Goal: Task Accomplishment & Management: Complete application form

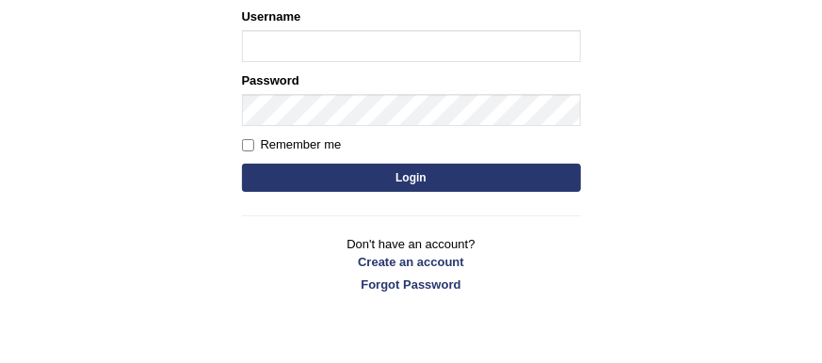
scroll to position [312, 0]
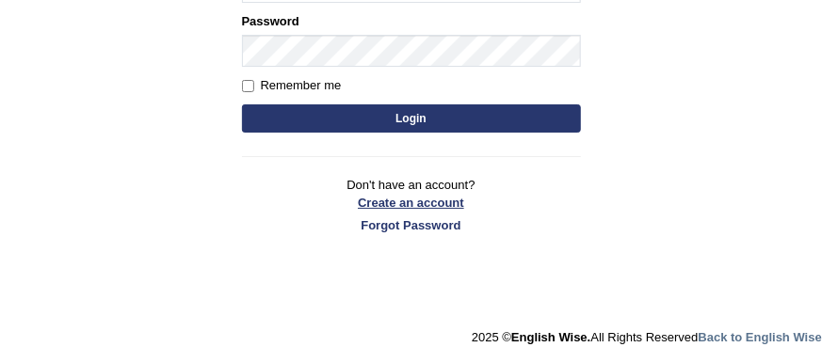
click at [410, 202] on link "Create an account" at bounding box center [411, 203] width 339 height 18
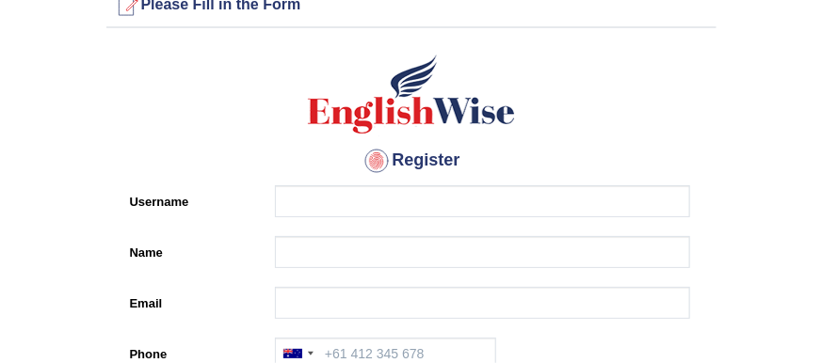
scroll to position [43, 0]
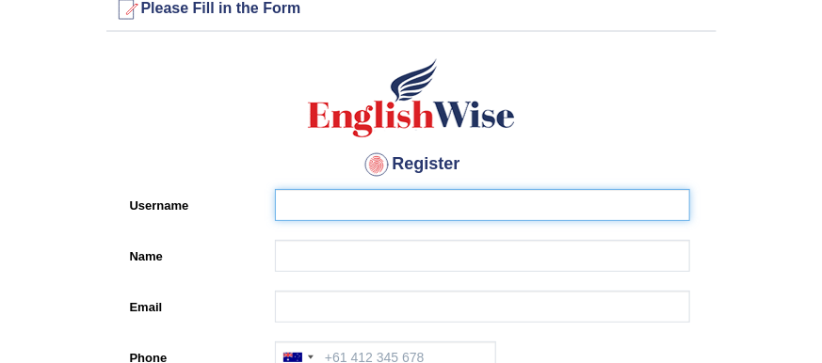
click at [411, 198] on input "Username" at bounding box center [482, 205] width 415 height 32
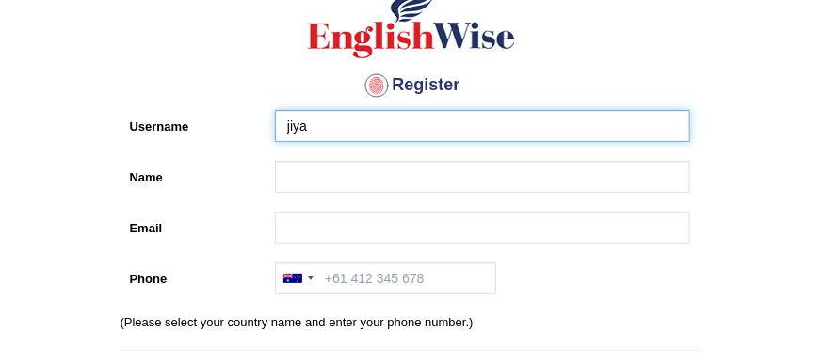
scroll to position [123, 0]
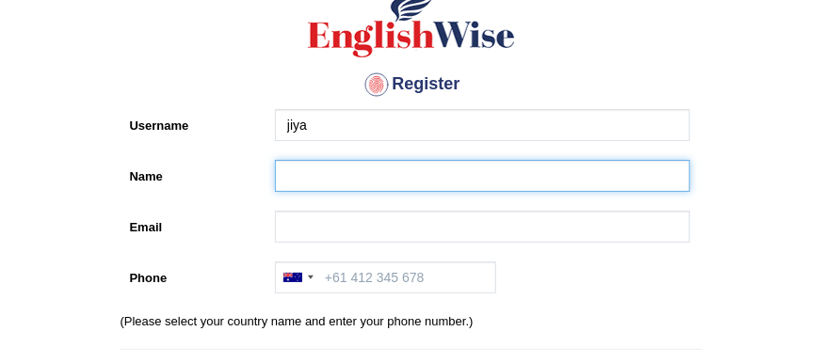
click at [395, 181] on input "Name" at bounding box center [482, 176] width 415 height 32
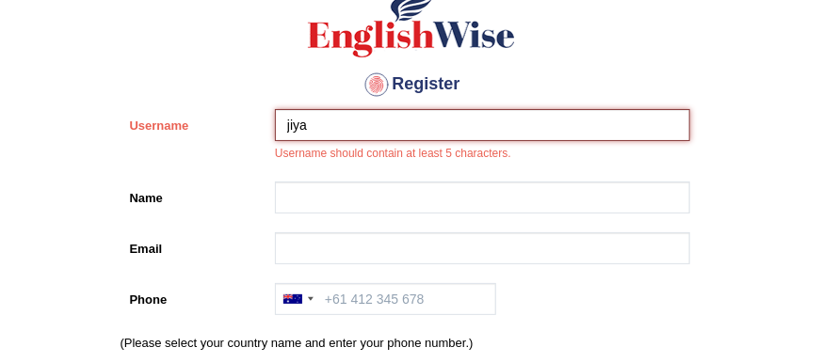
click at [360, 118] on input "jiya" at bounding box center [482, 125] width 415 height 32
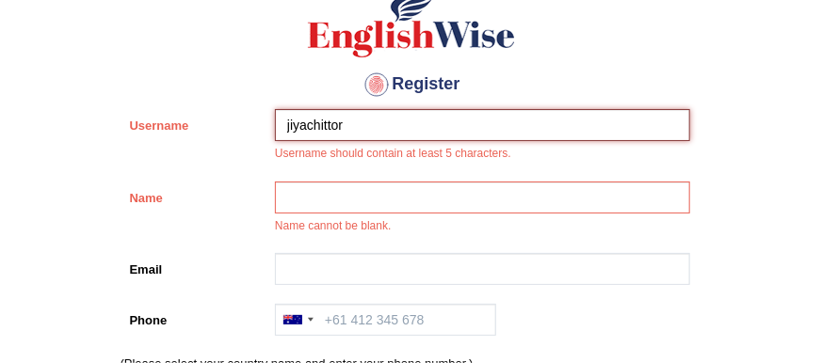
type input "jiyachittor"
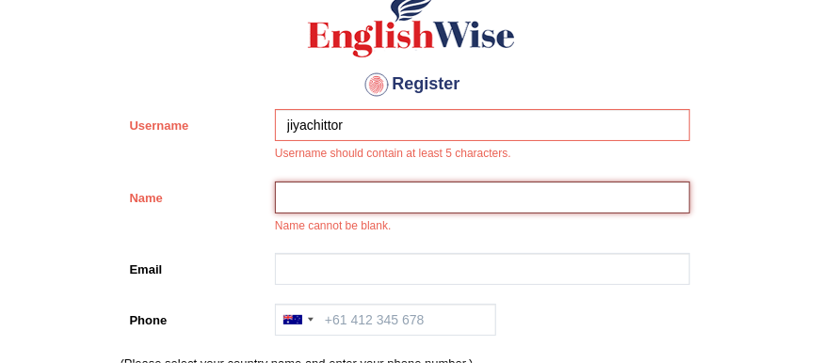
click at [361, 186] on input "Name" at bounding box center [482, 198] width 415 height 32
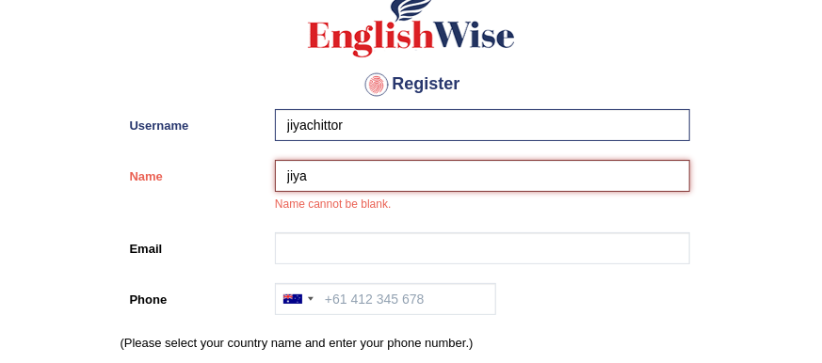
type input "jiya"
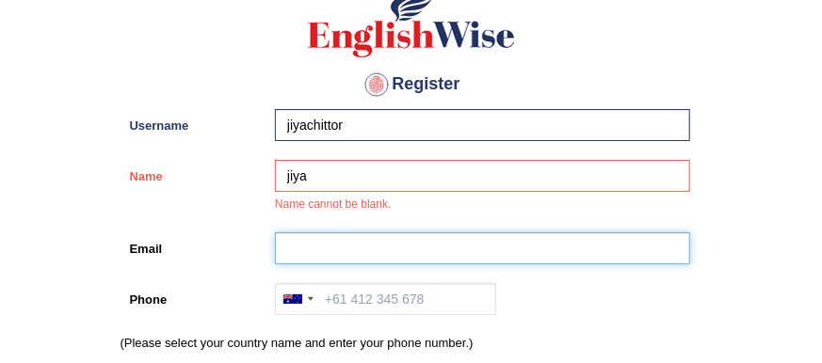
click at [332, 258] on input "Email" at bounding box center [482, 249] width 415 height 32
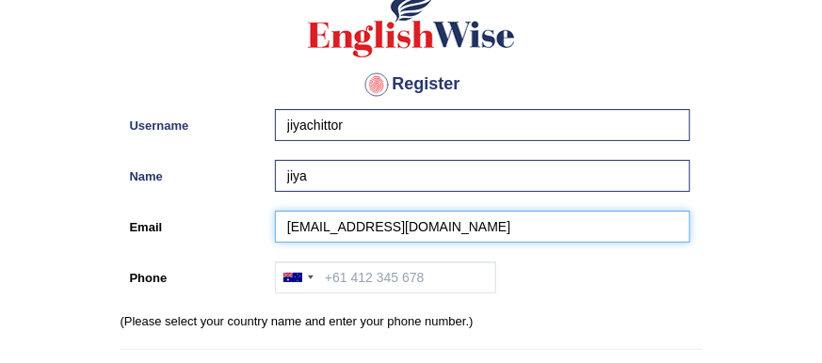
scroll to position [184, 0]
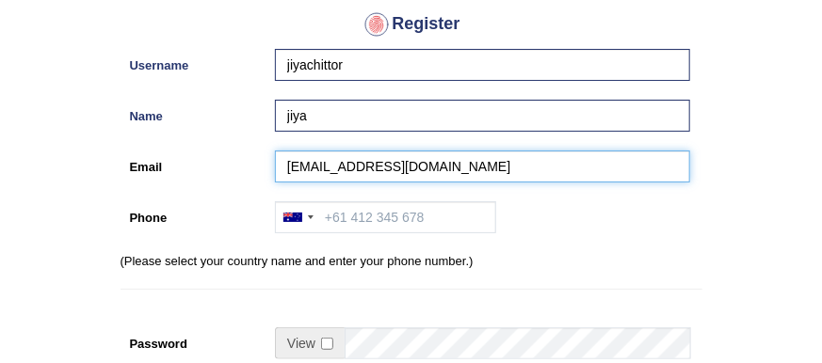
click at [384, 167] on input "jiyachittor@5600gmail.com" at bounding box center [482, 167] width 415 height 32
type input "jiyachittor5600@gmail.com"
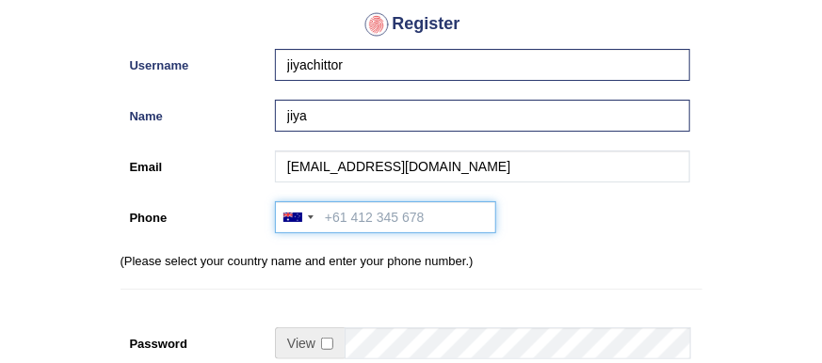
click at [358, 224] on input "Phone" at bounding box center [385, 217] width 221 height 32
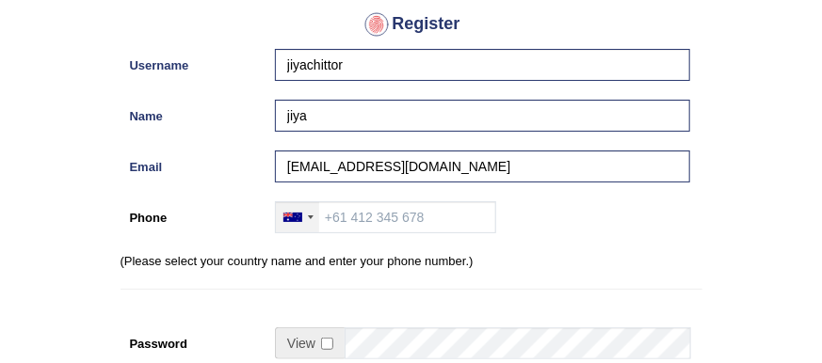
click at [312, 216] on div at bounding box center [311, 218] width 6 height 4
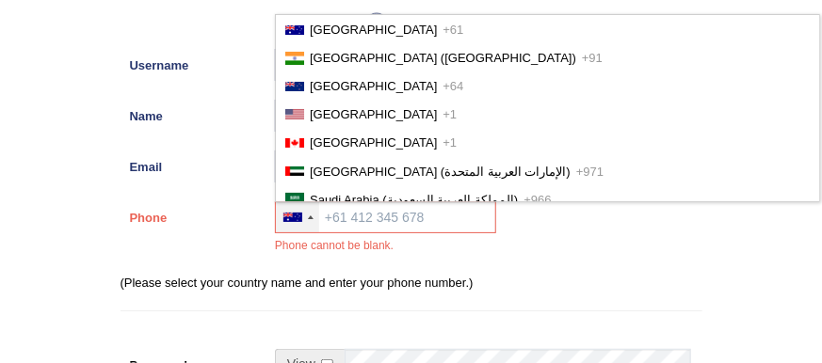
scroll to position [2849, 0]
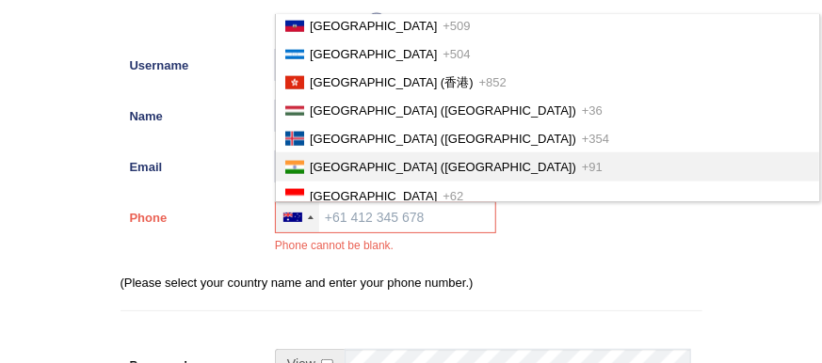
click at [314, 153] on li "India (भारत) +91" at bounding box center [547, 167] width 543 height 28
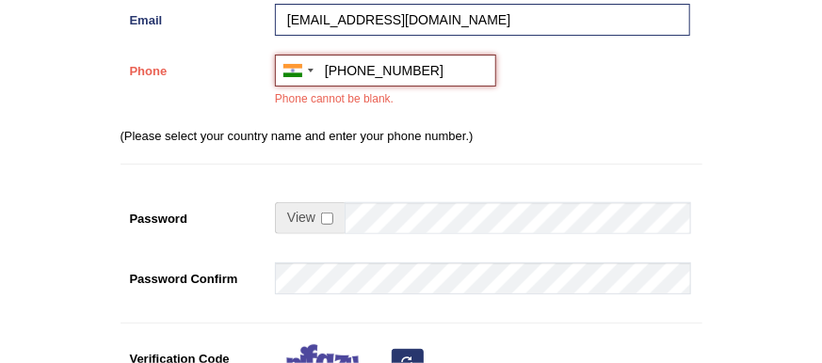
scroll to position [336, 0]
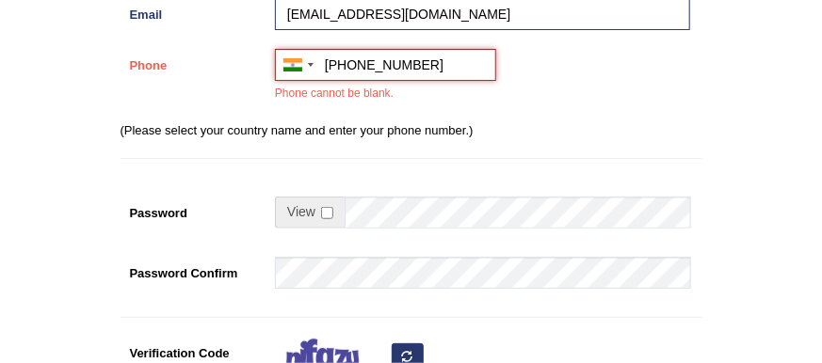
type input "[PHONE_NUMBER]"
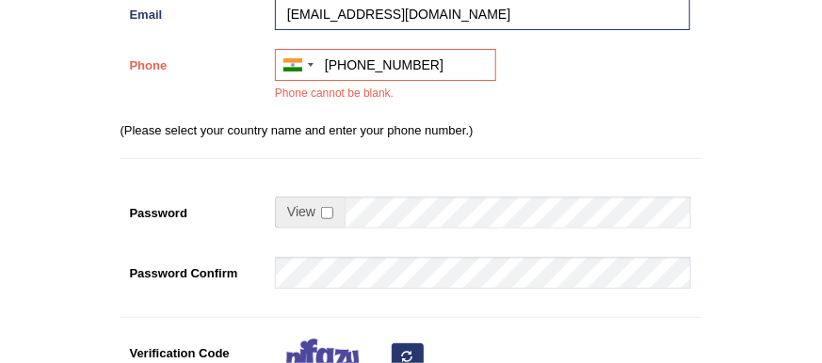
click at [343, 211] on span at bounding box center [310, 213] width 70 height 32
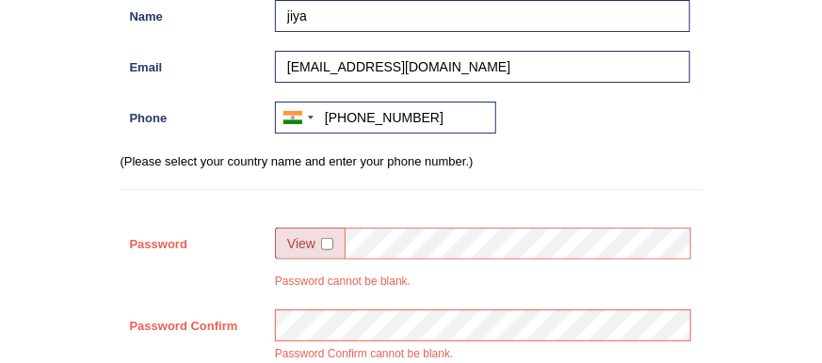
scroll to position [283, 0]
click at [330, 238] on input "checkbox" at bounding box center [327, 244] width 12 height 12
checkbox input "true"
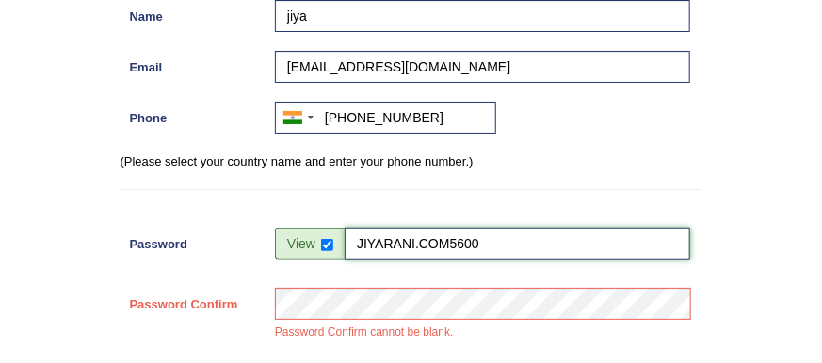
click at [497, 240] on input "JIYARANI.COM5600" at bounding box center [518, 244] width 346 height 32
type input "JIYARANI.COM5600@"
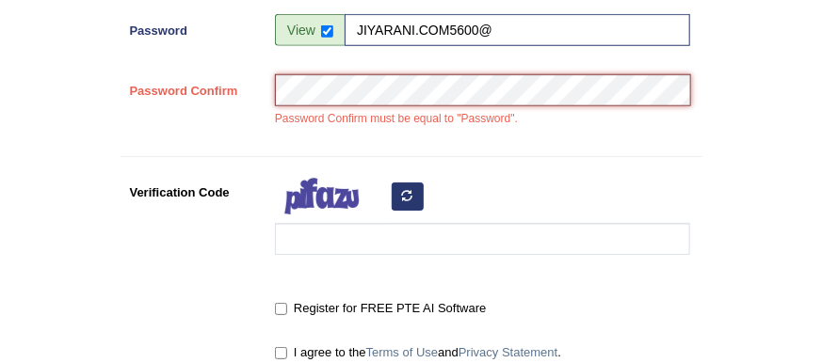
scroll to position [523, 0]
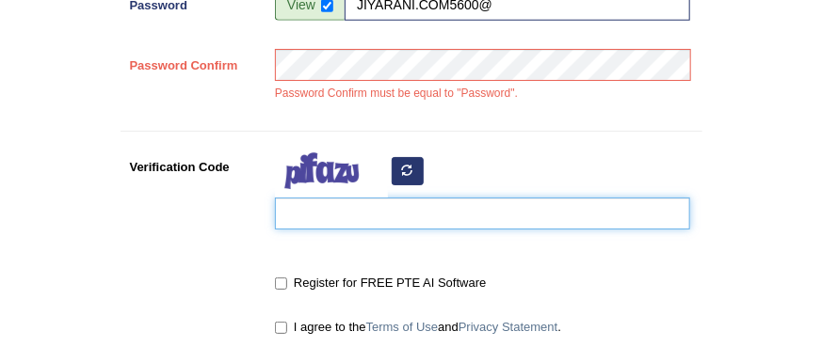
click at [377, 220] on input "Verification Code" at bounding box center [482, 214] width 415 height 32
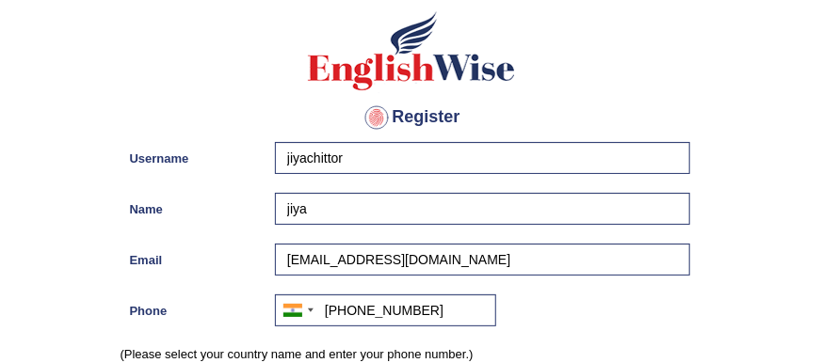
scroll to position [89, 0]
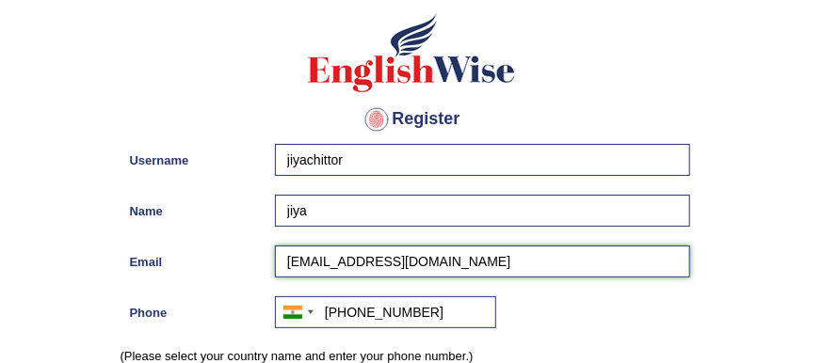
click at [372, 258] on input "jiyachittor5600@gmail.com" at bounding box center [482, 262] width 415 height 32
type input "[EMAIL_ADDRESS][DOMAIN_NAME]"
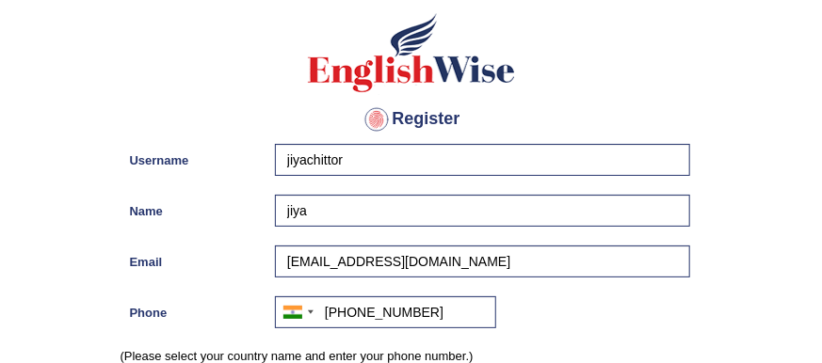
click at [551, 322] on div "Australia +61 India (भारत) +91 New Zealand +64 United States +1 Canada +1 Unite…" at bounding box center [478, 317] width 425 height 41
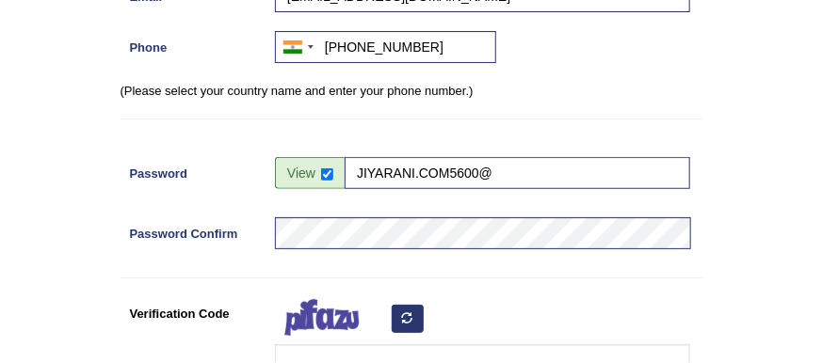
scroll to position [588, 0]
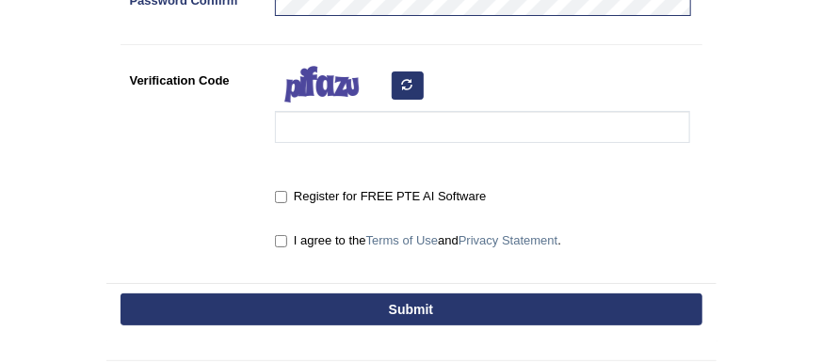
click at [409, 83] on icon "button" at bounding box center [407, 84] width 11 height 11
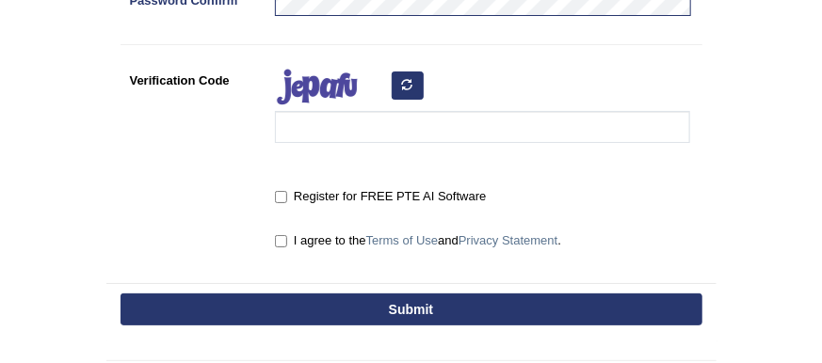
click at [409, 83] on icon "button" at bounding box center [407, 84] width 11 height 11
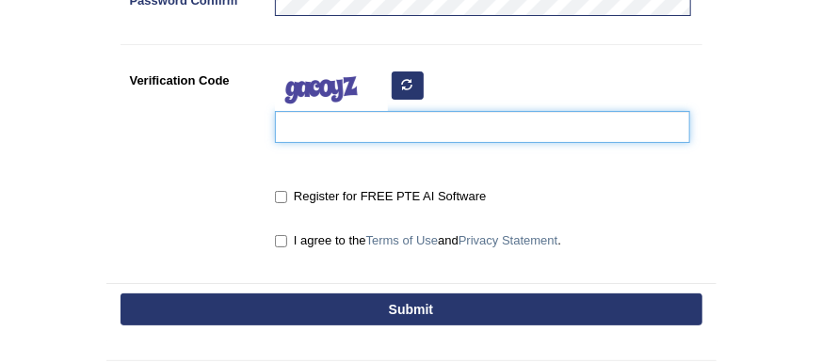
click at [306, 126] on input "Verification Code" at bounding box center [482, 127] width 415 height 32
type input "Kehuix"
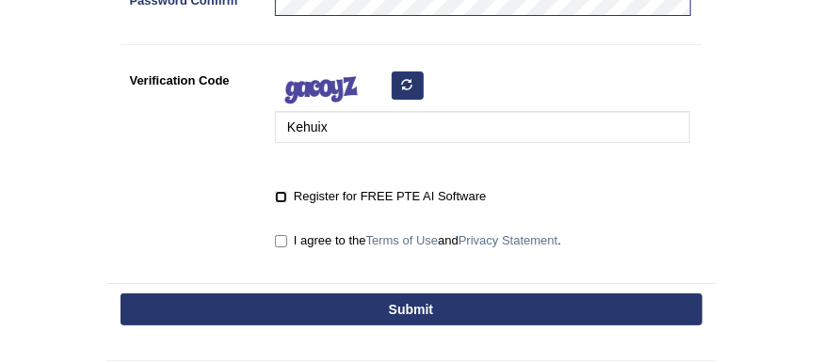
click at [280, 195] on input "Register for FREE PTE AI Software" at bounding box center [281, 197] width 12 height 12
checkbox input "true"
click at [279, 235] on input "I agree to the Terms of Use and Privacy Statement ." at bounding box center [281, 241] width 12 height 12
checkbox input "true"
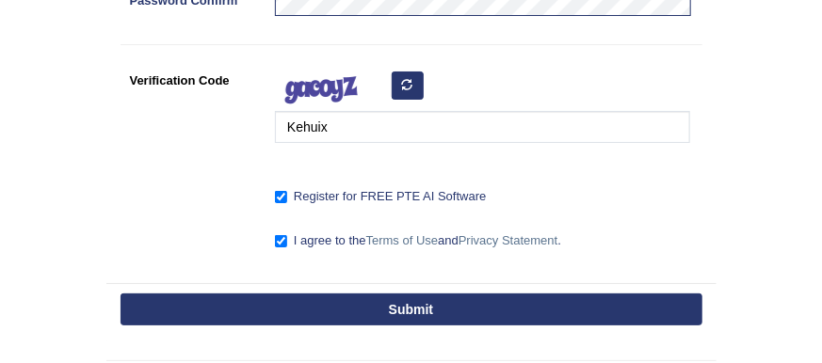
click at [384, 306] on button "Submit" at bounding box center [412, 310] width 582 height 32
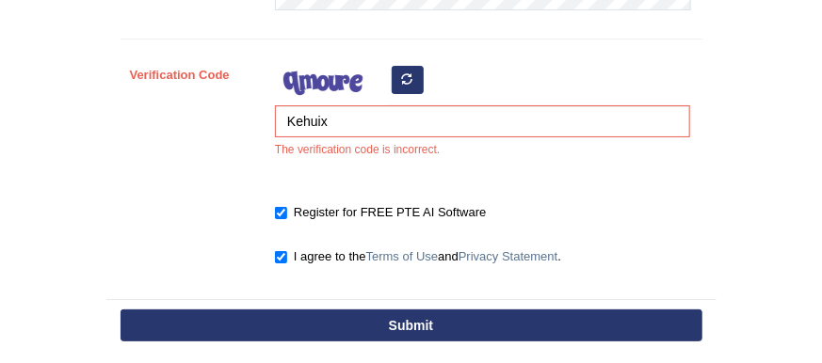
scroll to position [660, 0]
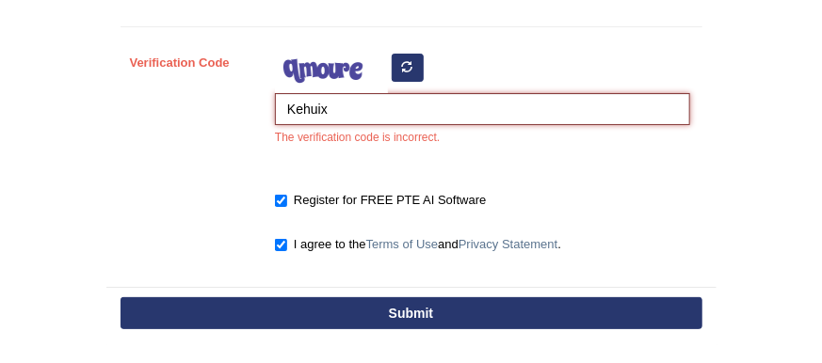
click at [361, 115] on input "Kehuix" at bounding box center [482, 109] width 415 height 32
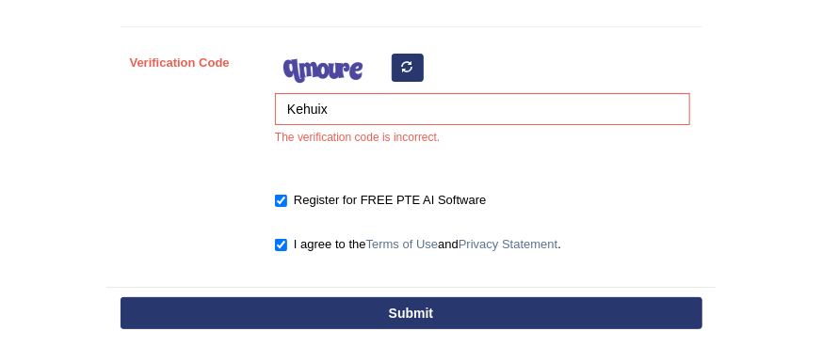
click at [404, 61] on icon "button" at bounding box center [407, 66] width 11 height 11
click at [405, 65] on icon "button" at bounding box center [407, 66] width 11 height 11
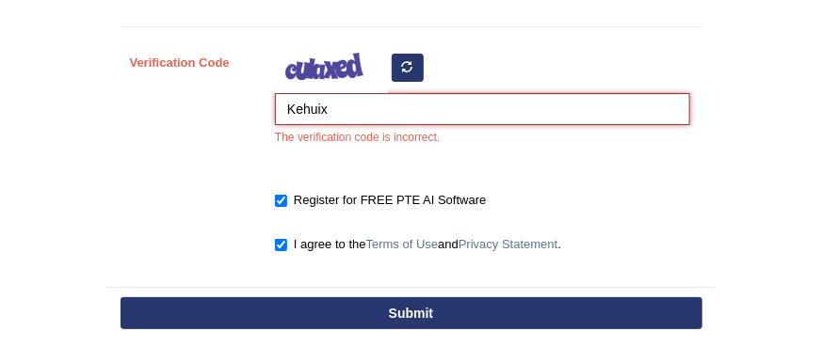
click at [362, 101] on input "Kehuix" at bounding box center [482, 109] width 415 height 32
type input "K"
type input "yoKaSe"
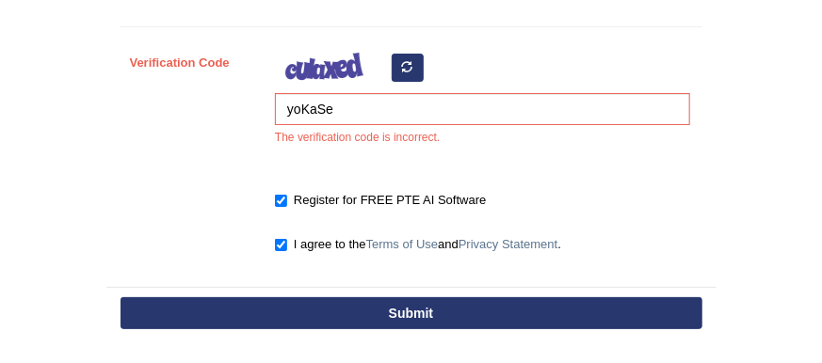
click at [397, 298] on button "Submit" at bounding box center [412, 314] width 582 height 32
type input "[PHONE_NUMBER]"
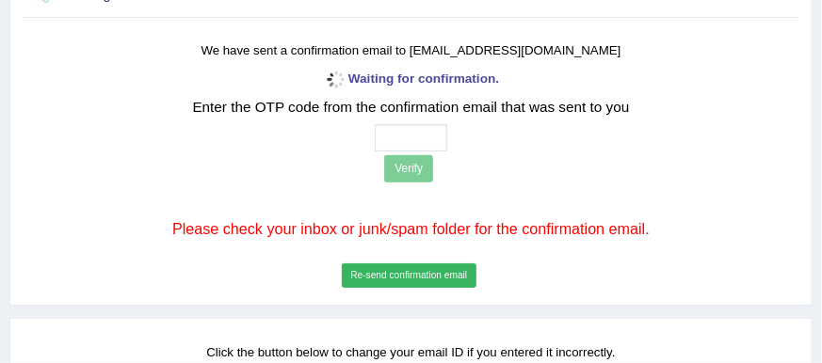
scroll to position [220, 0]
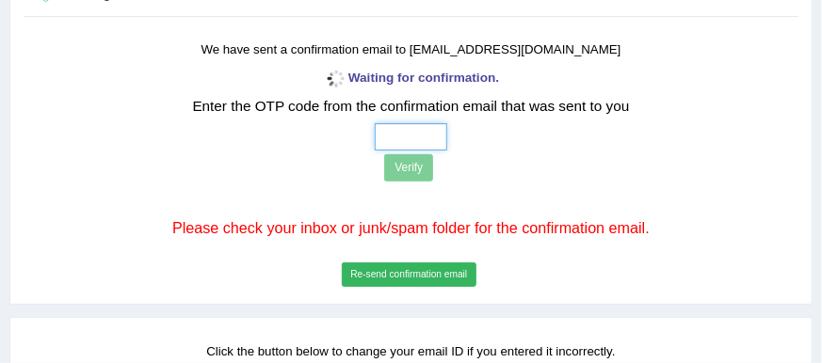
click at [395, 136] on input "text" at bounding box center [411, 136] width 72 height 27
click at [385, 277] on button "Re-send confirmation email" at bounding box center [409, 275] width 135 height 24
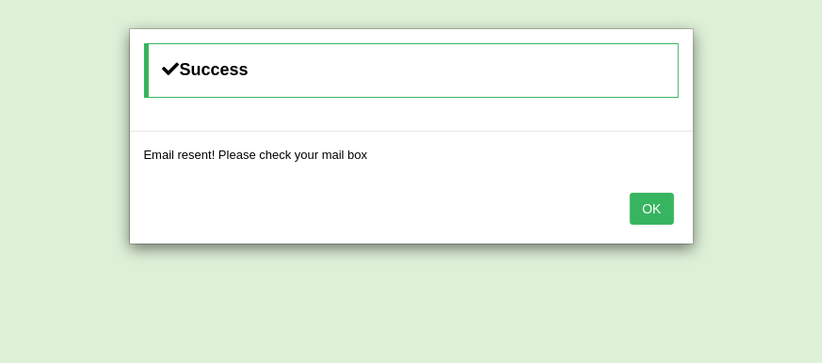
click at [649, 197] on button "OK" at bounding box center [651, 209] width 43 height 32
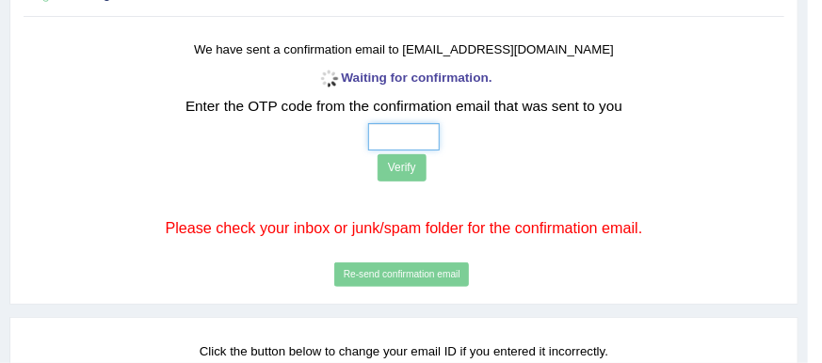
click at [390, 134] on input "text" at bounding box center [404, 136] width 72 height 27
click at [405, 268] on div "Waiting for confirmation. Enter the OTP code from the confirmation email that w…" at bounding box center [404, 178] width 624 height 225
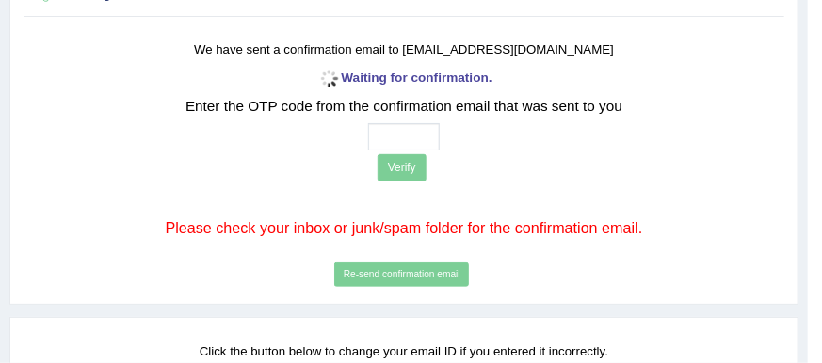
click at [405, 268] on div "Waiting for confirmation. Enter the OTP code from the confirmation email that w…" at bounding box center [404, 178] width 624 height 225
